Goal: Information Seeking & Learning: Learn about a topic

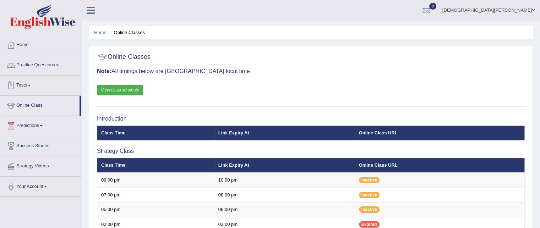
click at [49, 69] on link "Practice Questions" at bounding box center [40, 64] width 81 height 18
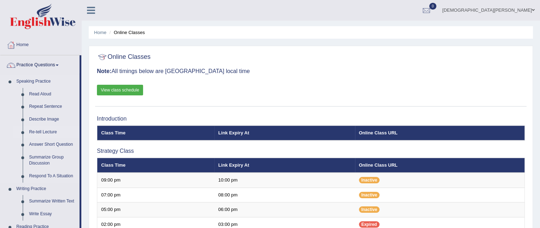
click at [39, 132] on link "Re-tell Lecture" at bounding box center [53, 132] width 54 height 13
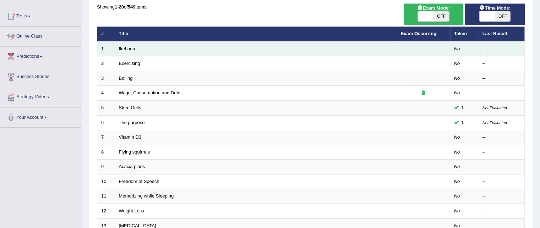
click at [121, 48] on link "Ikebana" at bounding box center [127, 48] width 16 height 5
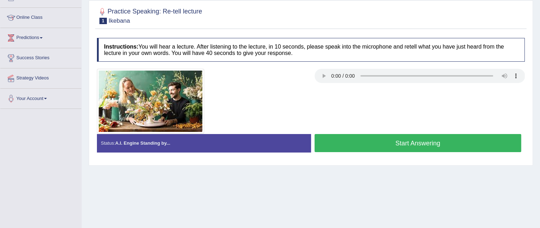
scroll to position [88, 0]
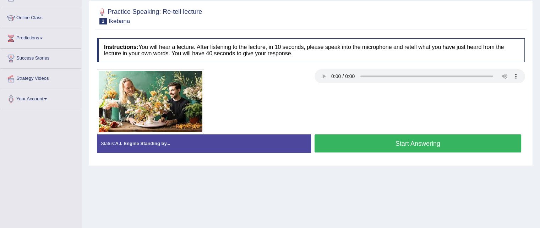
click at [353, 145] on button "Start Answering" at bounding box center [418, 144] width 207 height 18
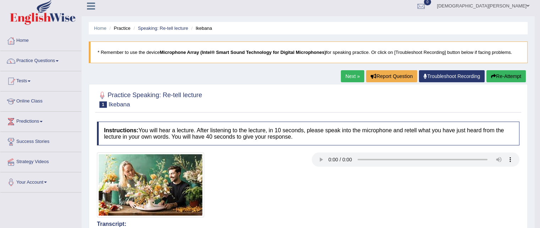
scroll to position [0, 0]
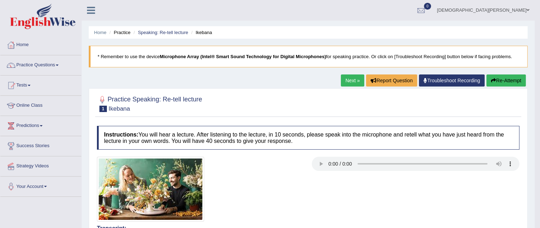
click at [344, 79] on link "Next »" at bounding box center [352, 81] width 23 height 12
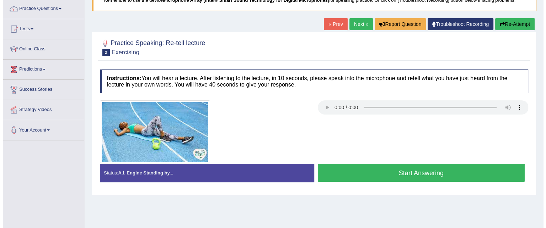
scroll to position [57, 0]
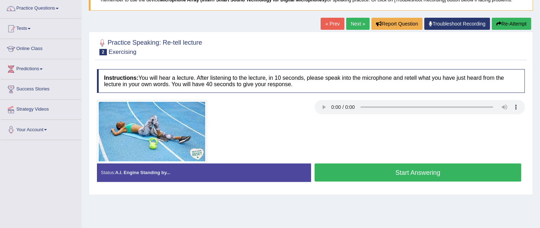
click at [394, 182] on div "Start Answering" at bounding box center [418, 174] width 214 height 20
click at [397, 171] on button "Start Answering" at bounding box center [418, 173] width 207 height 18
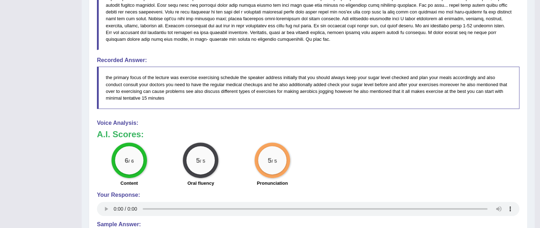
scroll to position [252, 0]
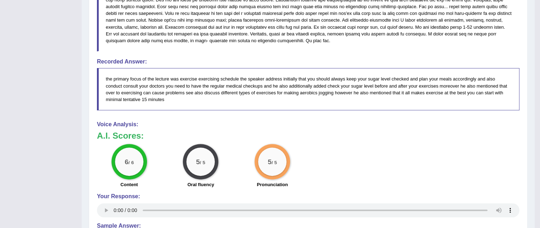
click at [439, 157] on div "6 / 6 Content 5 / 5 Oral fluency 5 / 5 Pronunciation" at bounding box center [308, 167] width 430 height 46
